Goal: Information Seeking & Learning: Check status

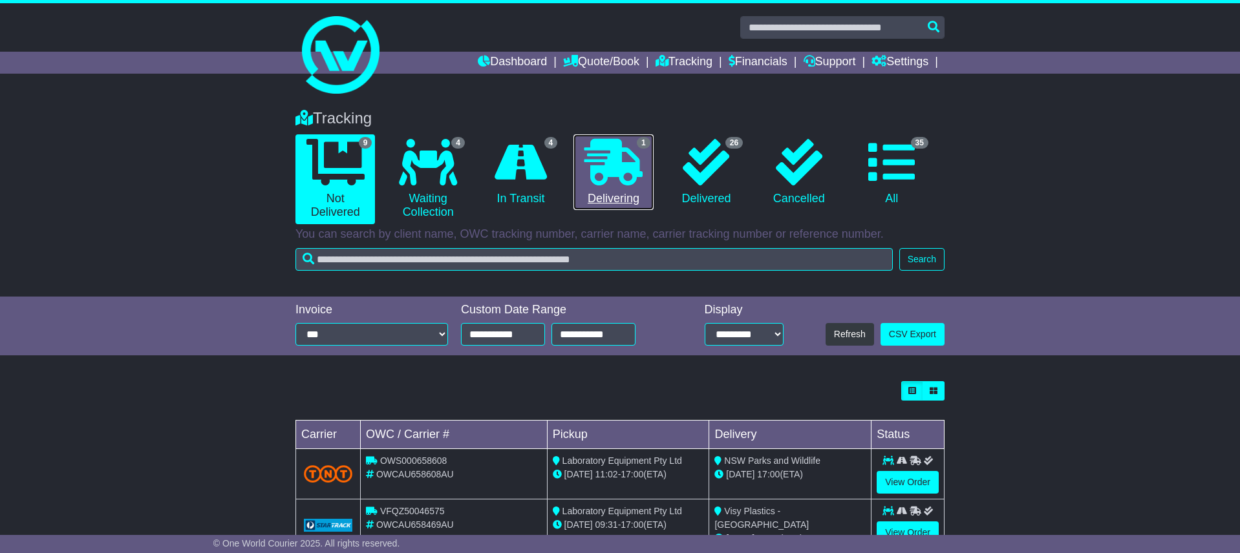
click at [622, 152] on icon at bounding box center [613, 162] width 58 height 47
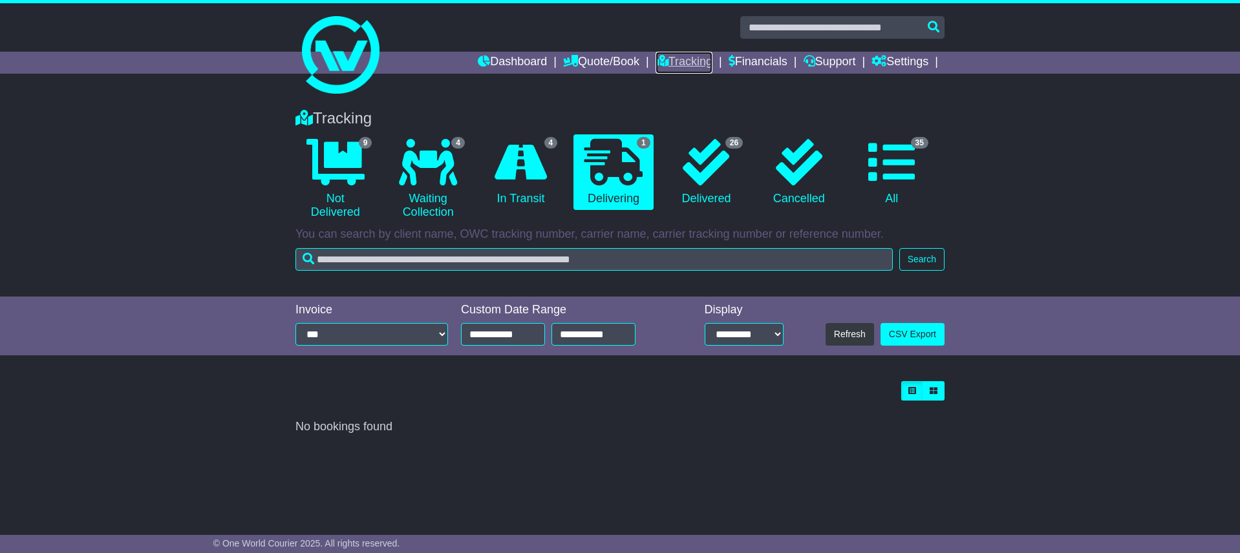
click at [674, 61] on link "Tracking" at bounding box center [684, 63] width 57 height 22
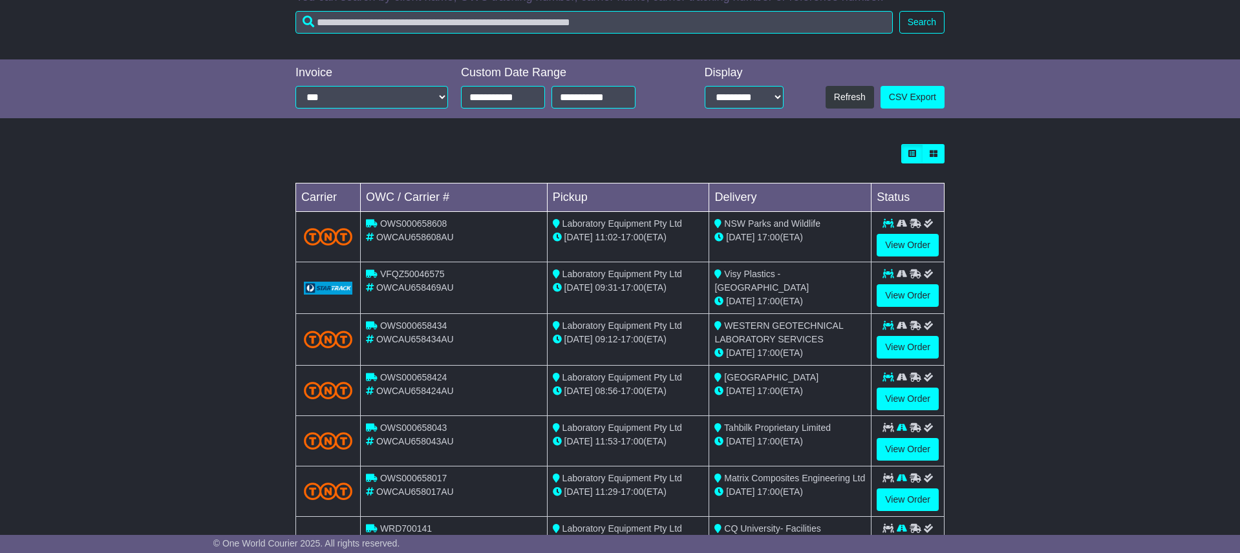
scroll to position [230, 0]
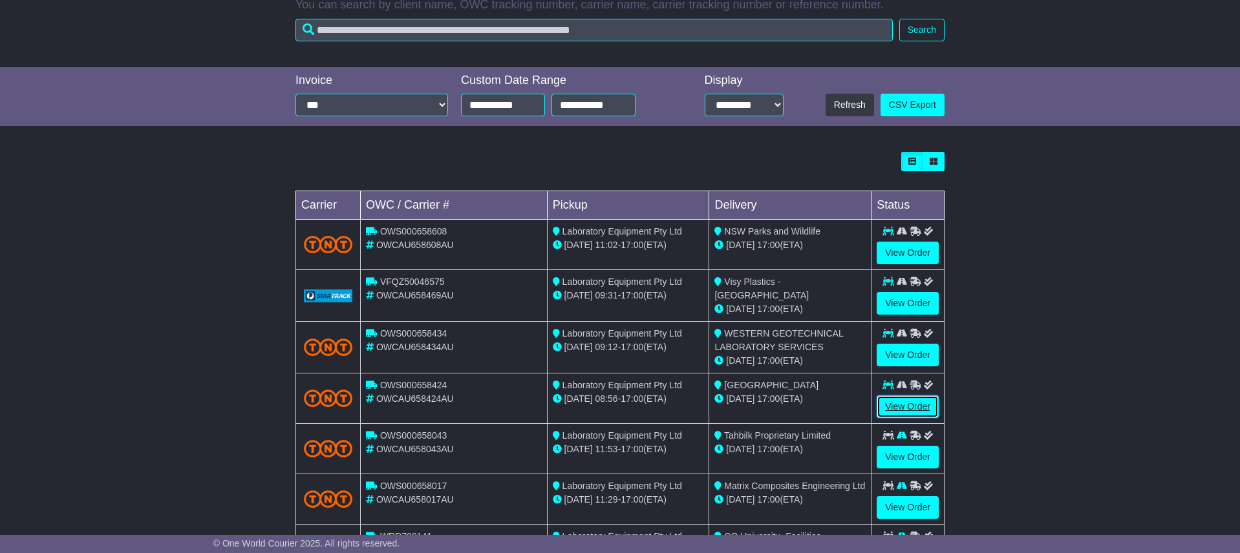
click at [902, 405] on link "View Order" at bounding box center [908, 407] width 62 height 23
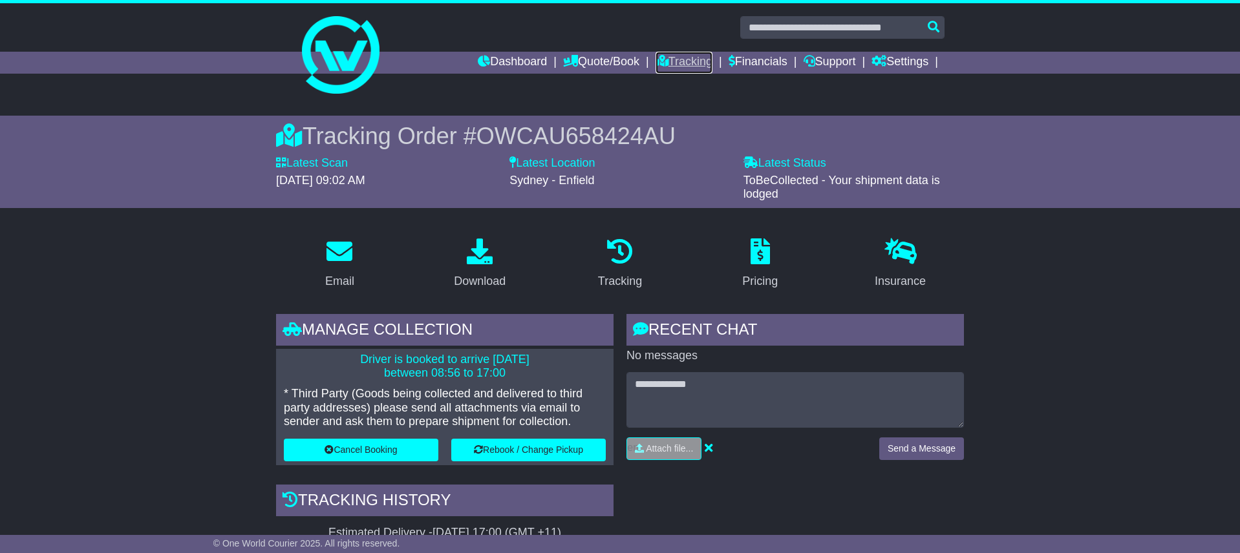
click at [663, 63] on link "Tracking" at bounding box center [684, 63] width 57 height 22
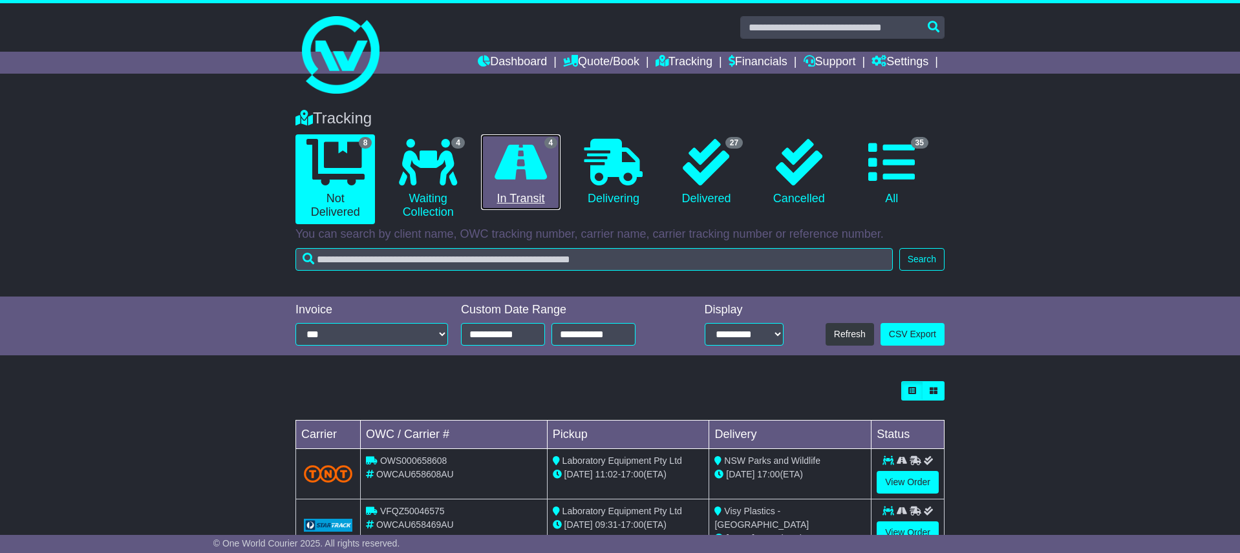
click at [513, 160] on icon at bounding box center [521, 162] width 52 height 47
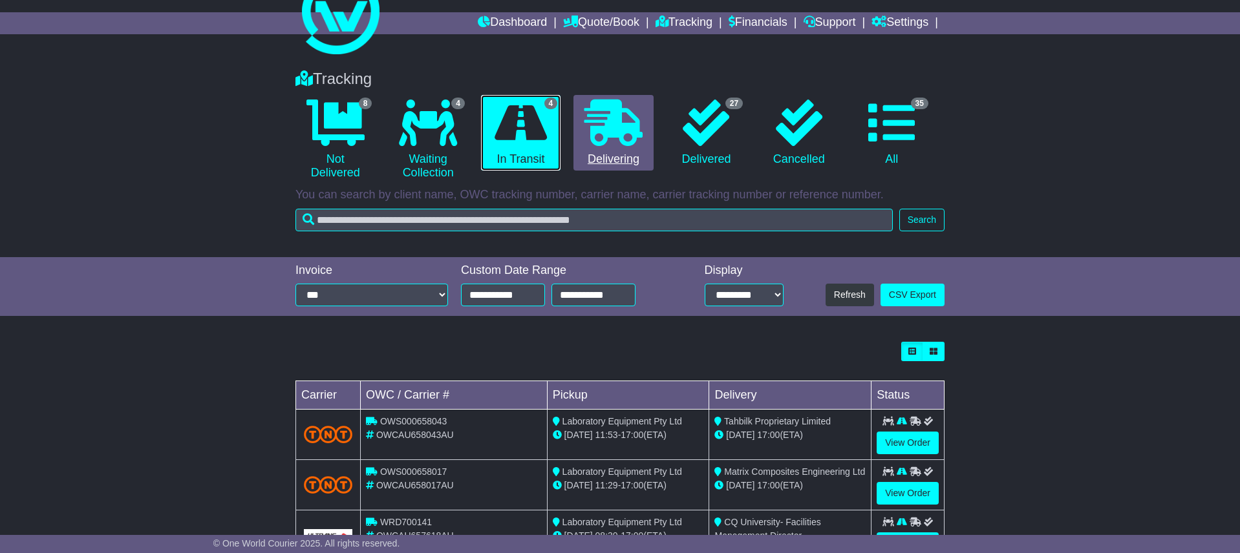
scroll to position [35, 0]
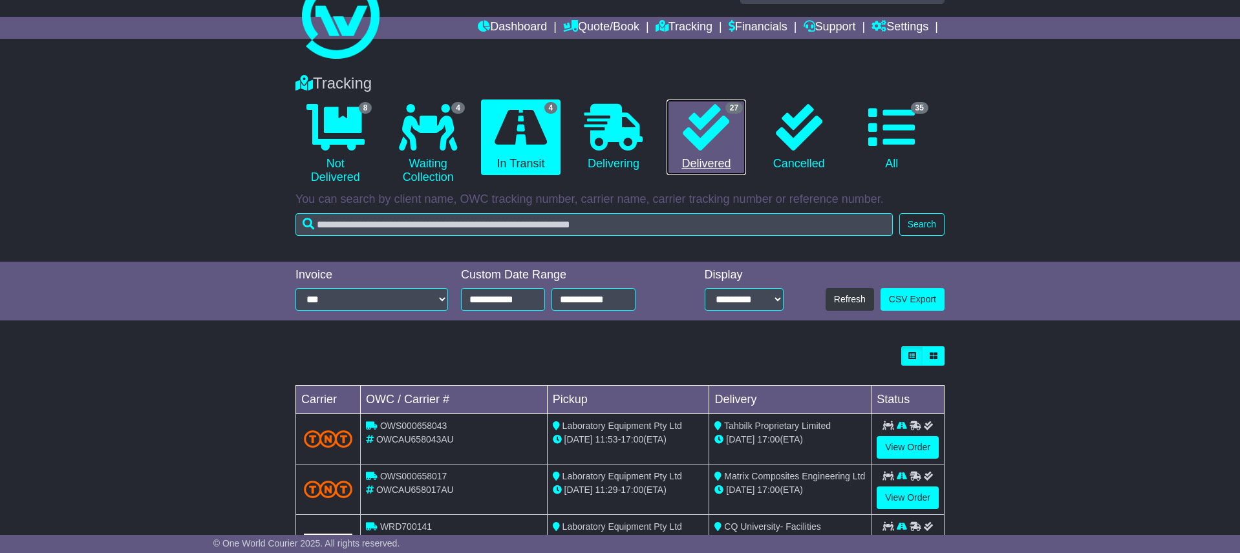
click at [699, 119] on icon at bounding box center [706, 127] width 47 height 47
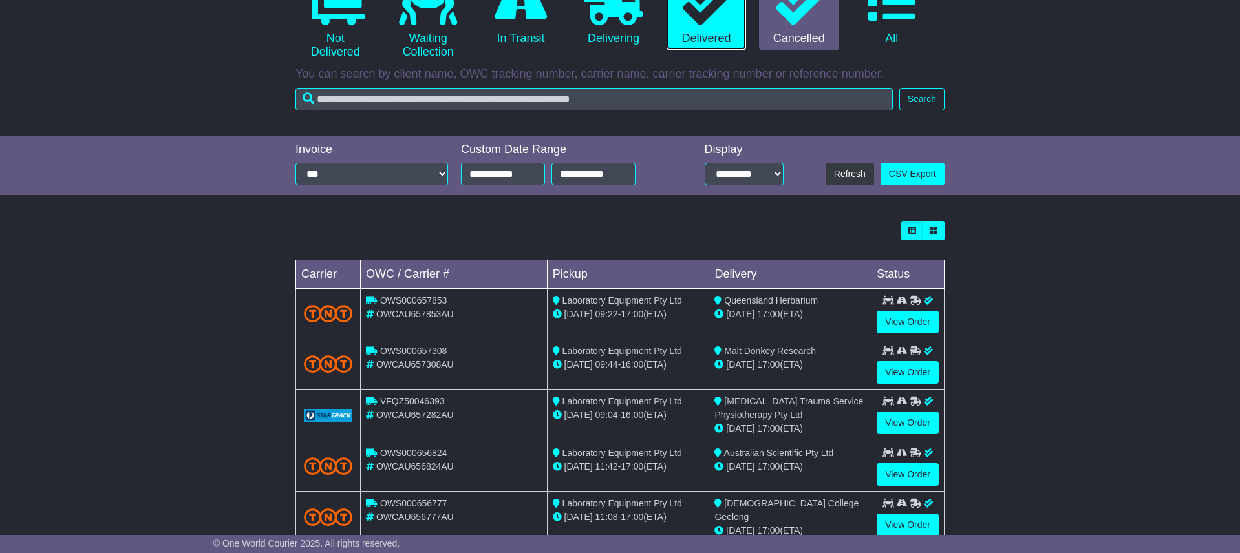
scroll to position [161, 0]
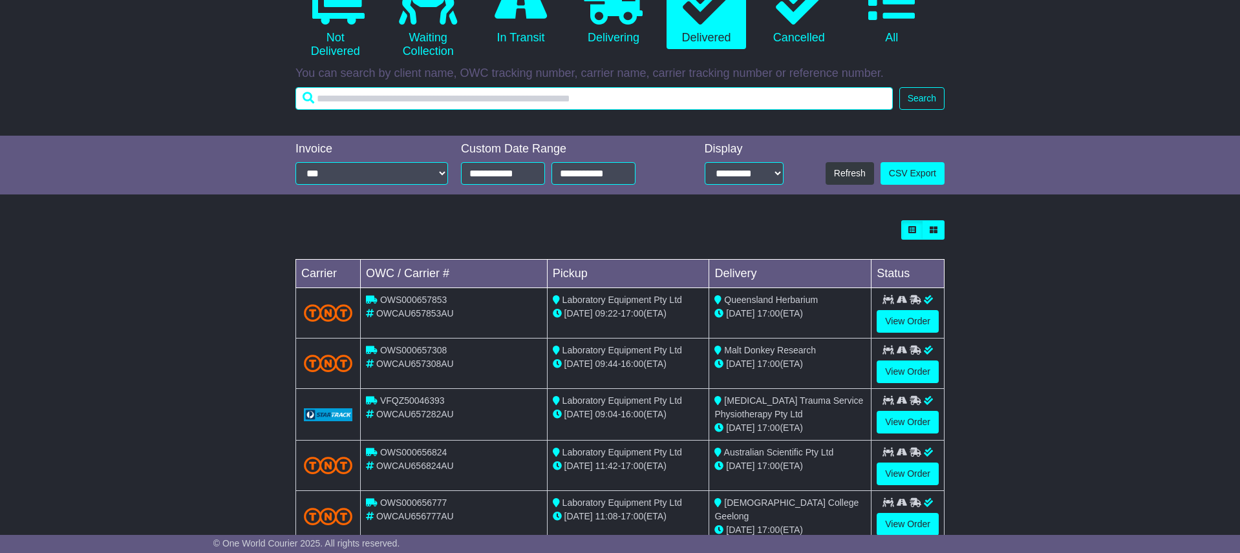
click at [451, 96] on input "text" at bounding box center [593, 98] width 597 height 23
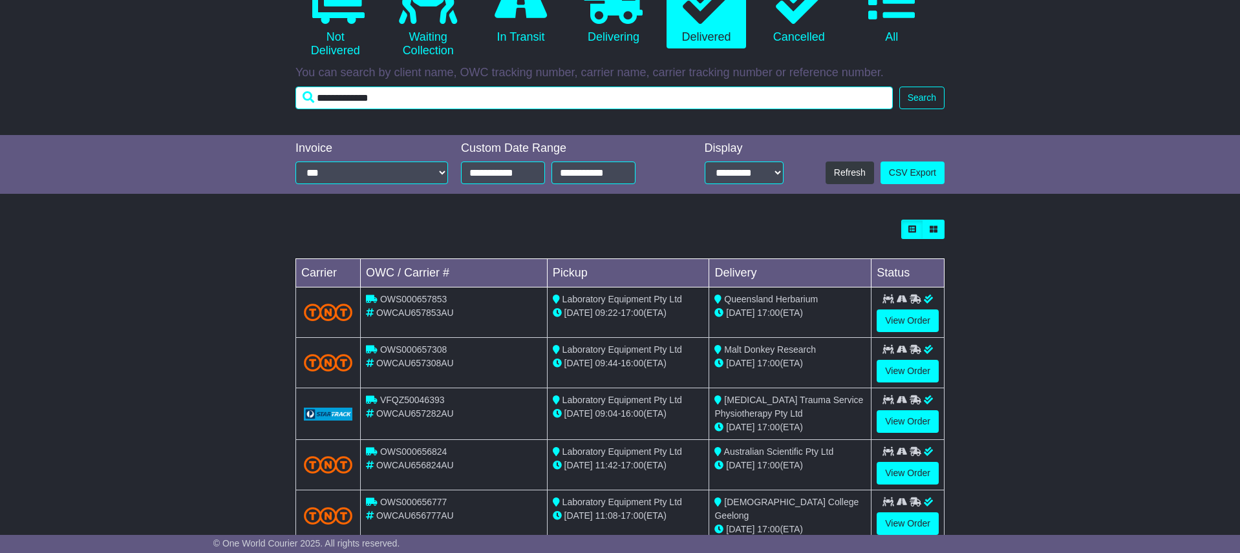
type input "**********"
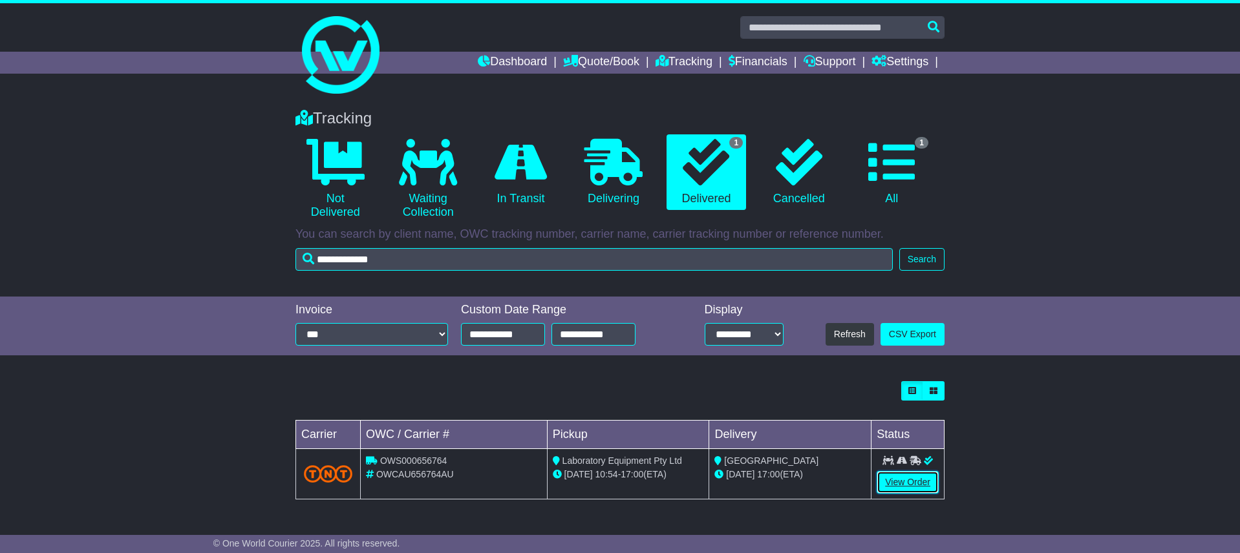
click at [909, 484] on link "View Order" at bounding box center [908, 482] width 62 height 23
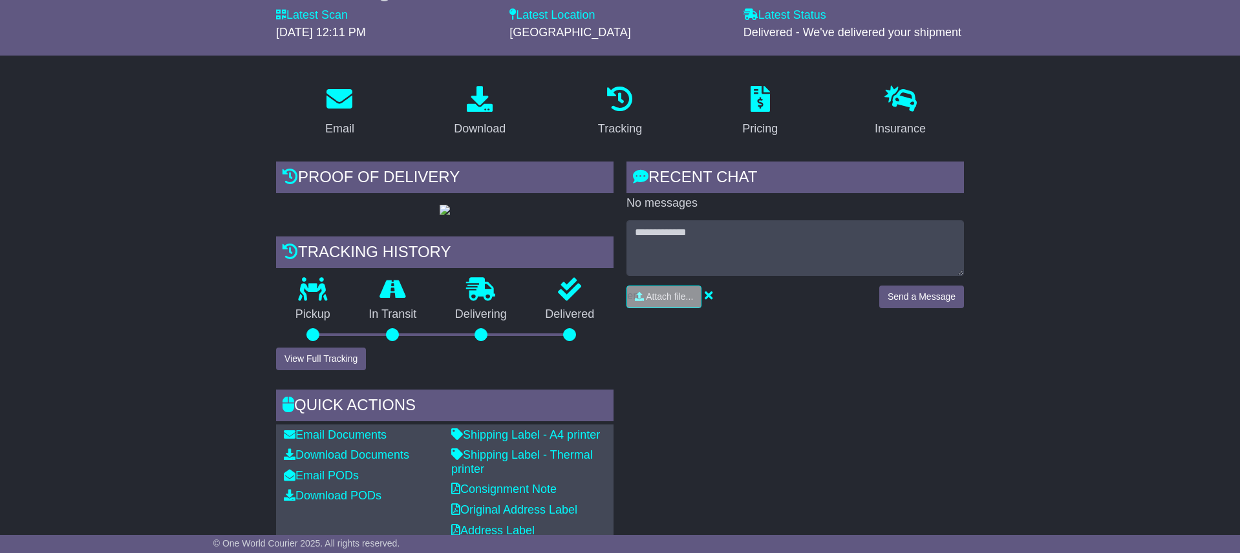
scroll to position [146, 0]
